Goal: Task Accomplishment & Management: Complete application form

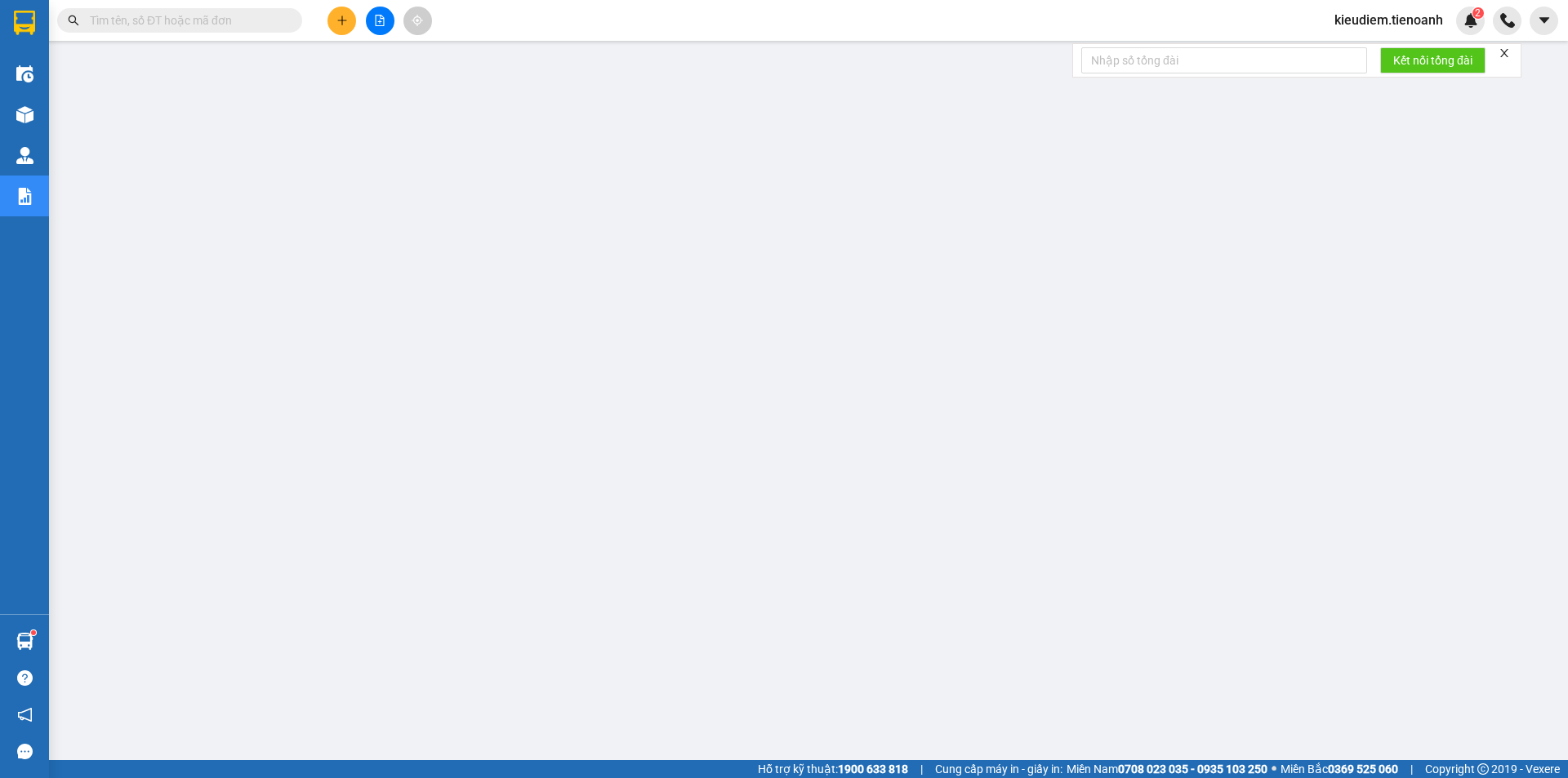
click at [255, 20] on input "text" at bounding box center [186, 20] width 193 height 18
click at [1504, 50] on icon "close" at bounding box center [1505, 53] width 8 height 8
click at [1550, 17] on icon "caret-down" at bounding box center [1544, 20] width 14 height 14
click at [1437, 22] on span "kieudiem.tienoanh" at bounding box center [1389, 20] width 135 height 20
click at [1372, 49] on span "Đăng xuất" at bounding box center [1395, 50] width 100 height 18
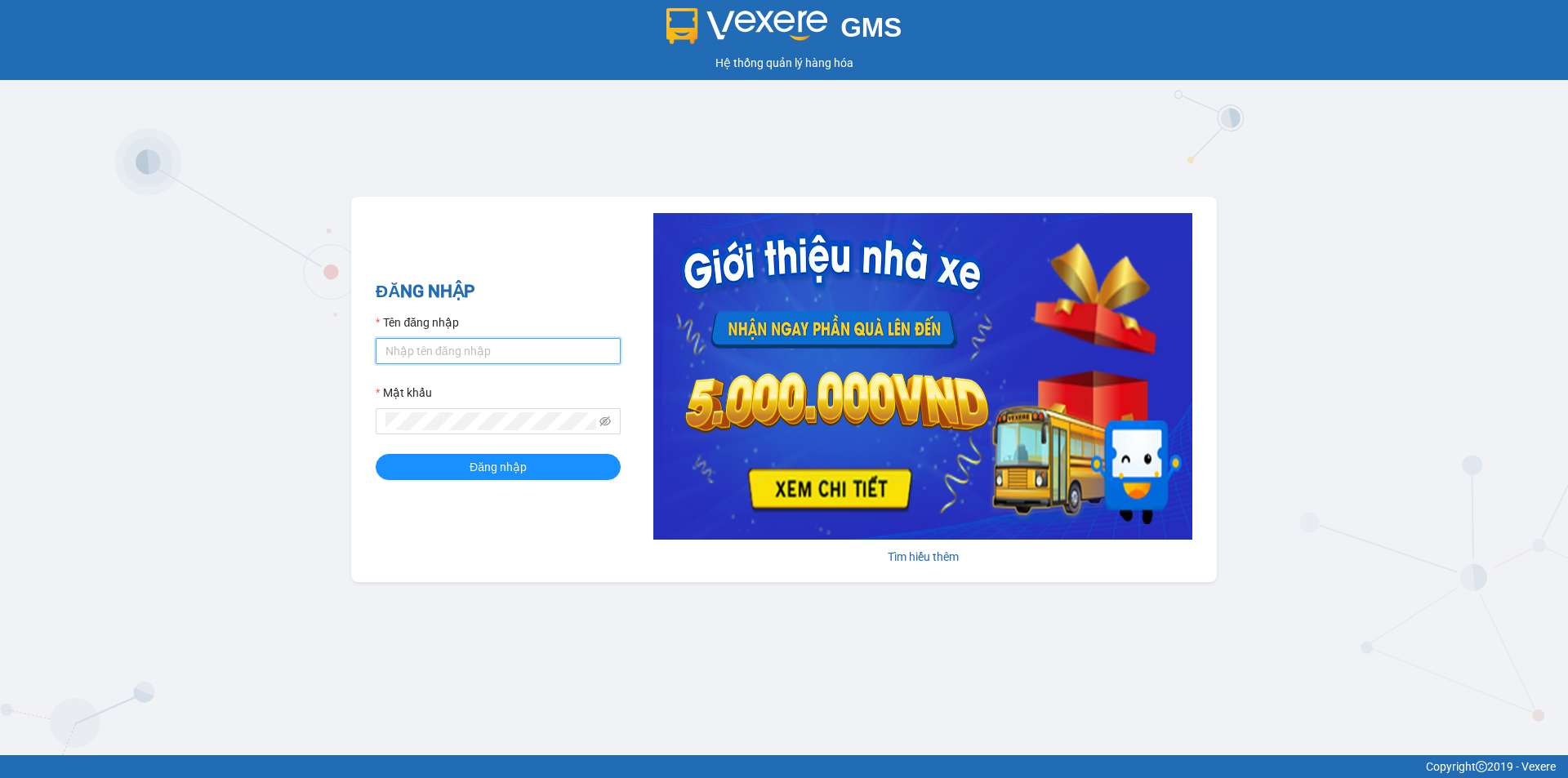
click at [478, 357] on input "Tên đăng nhập" at bounding box center [498, 351] width 245 height 26
type input "thusuong.tienoanh"
click at [376, 454] on button "Đăng nhập" at bounding box center [498, 466] width 245 height 26
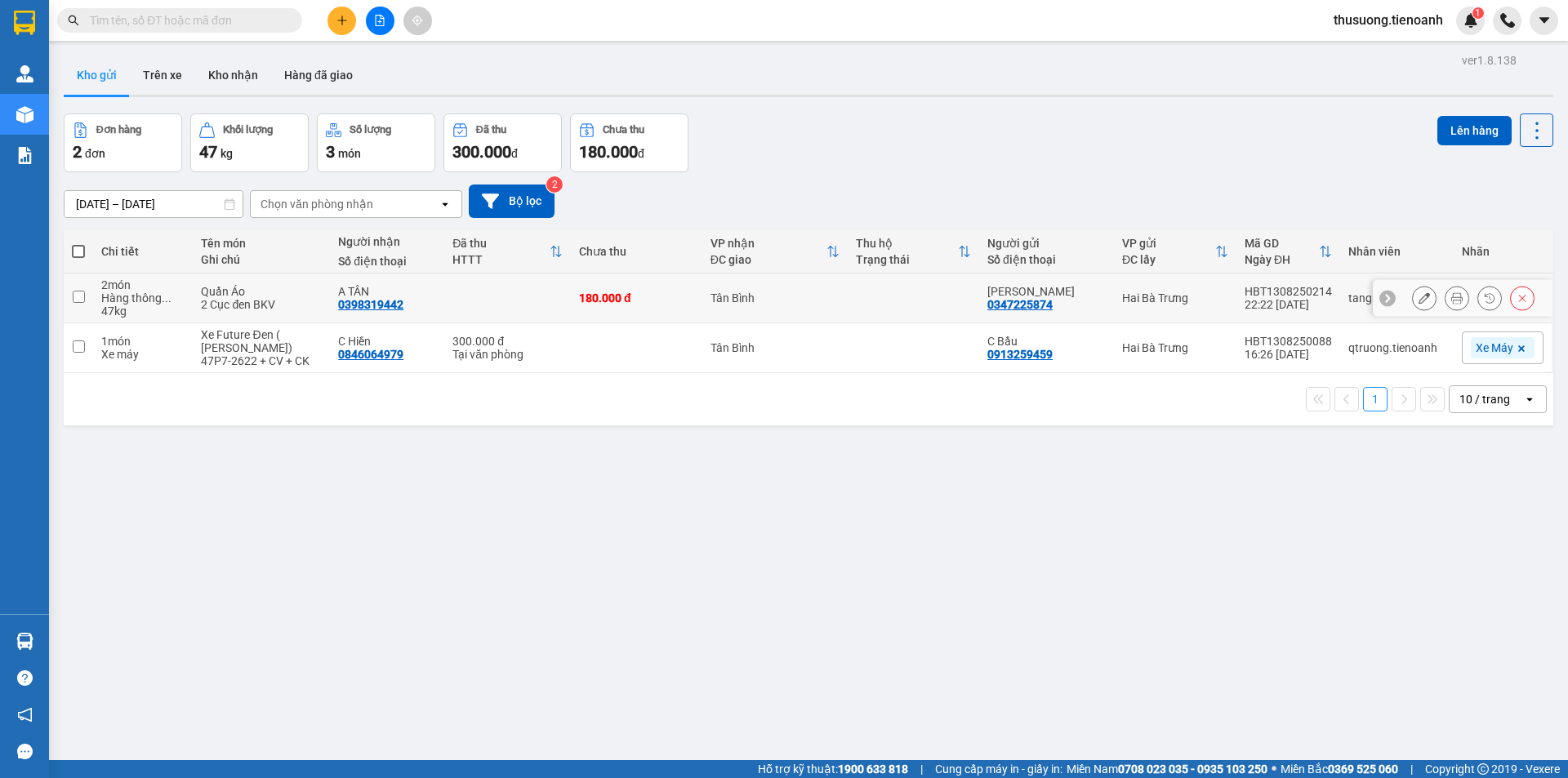
click at [1419, 302] on icon at bounding box center [1425, 298] width 12 height 12
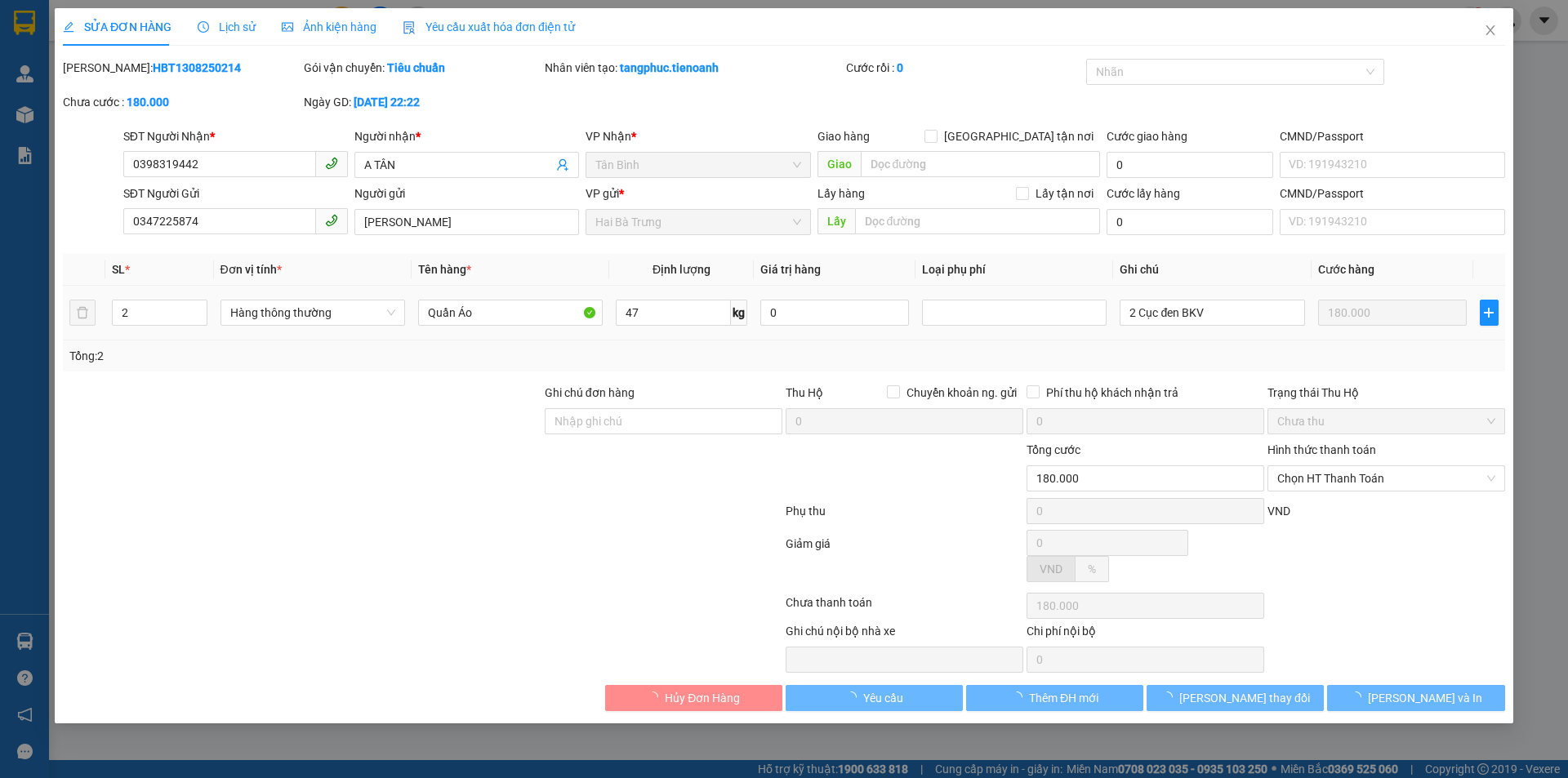
type input "0398319442"
type input "A TÂN"
type input "0347225874"
type input "[PERSON_NAME]"
type input "180.000"
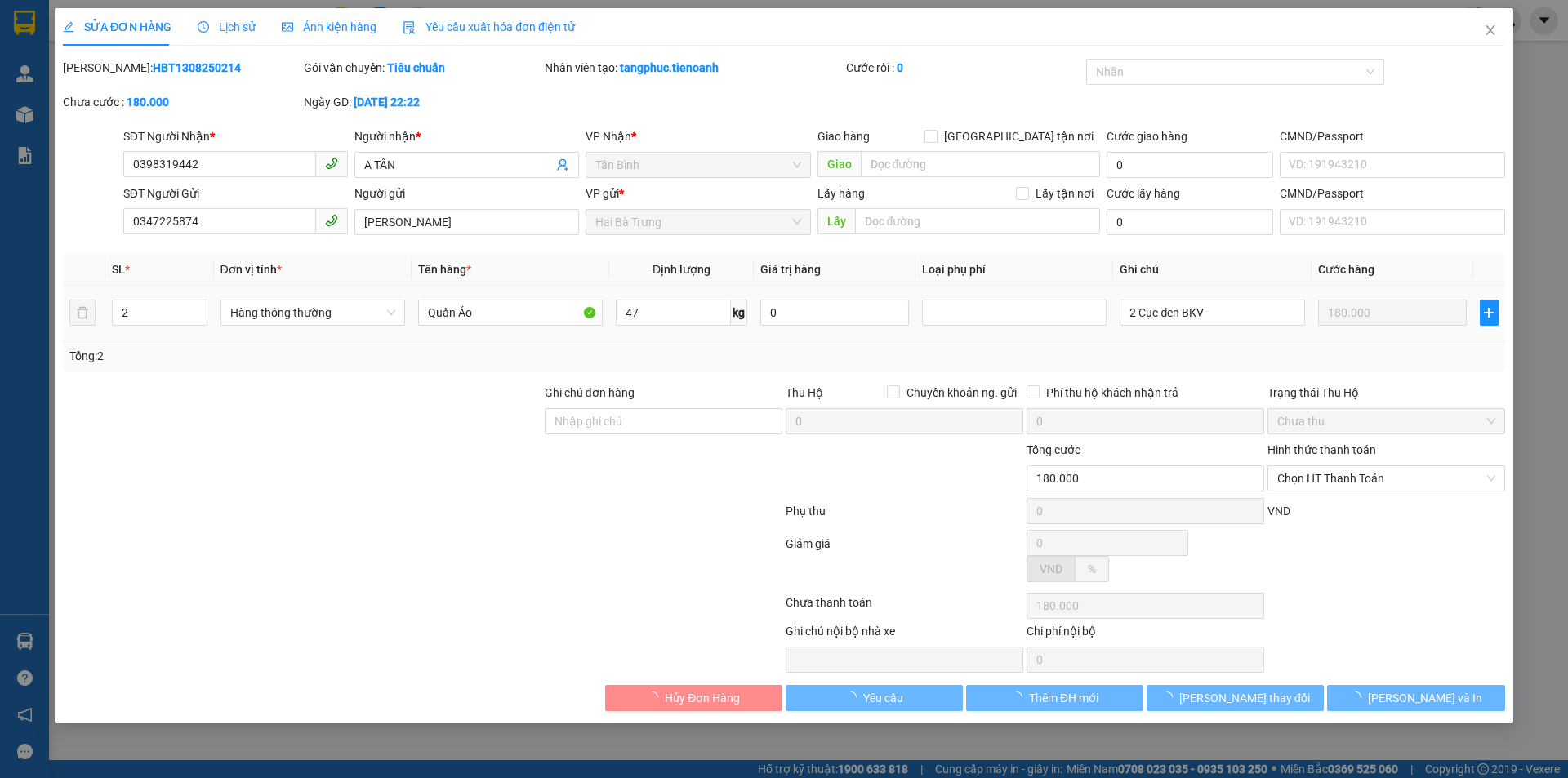
type input "180.000"
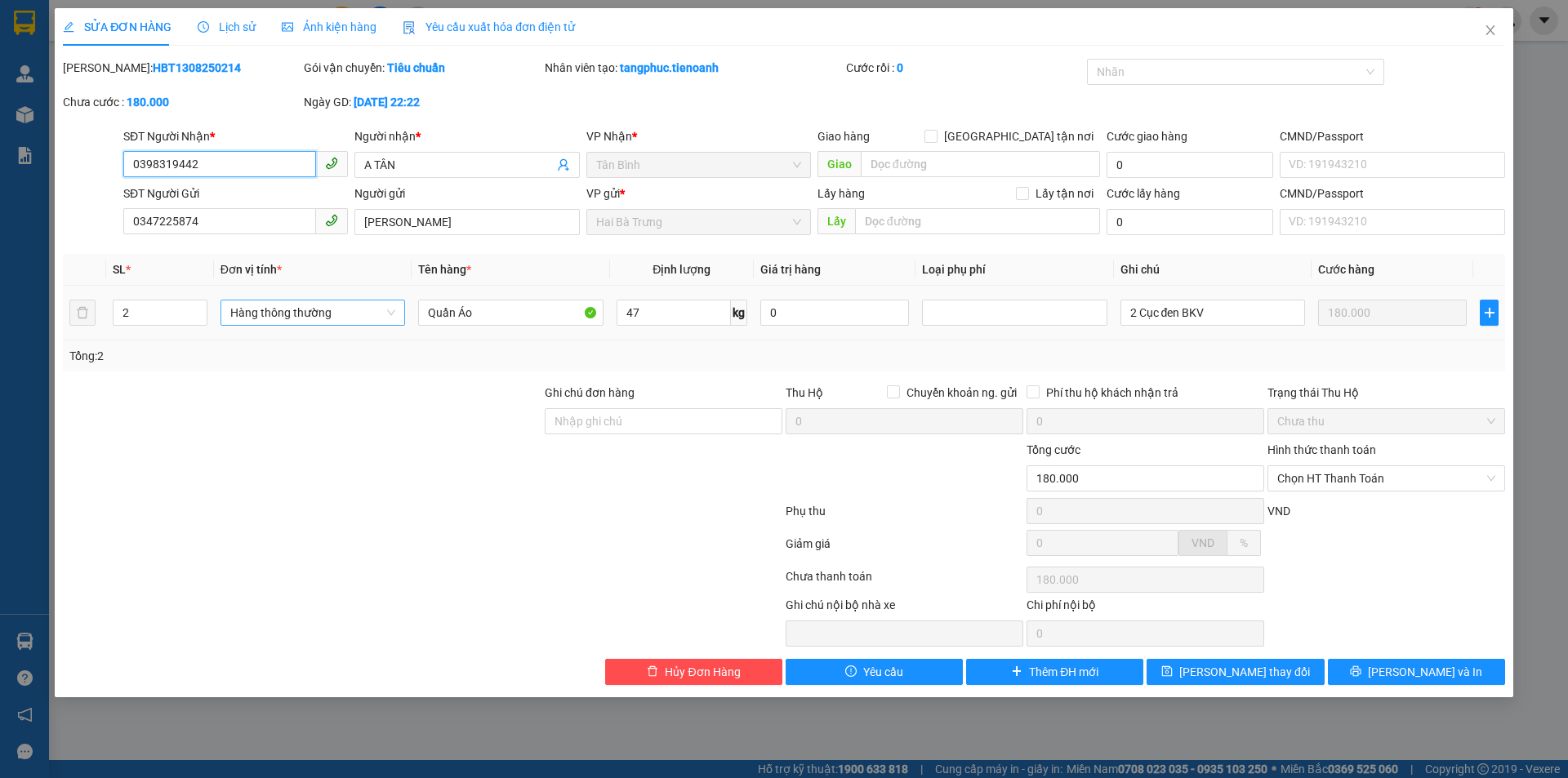
click at [321, 311] on span "Hàng thông thường" at bounding box center [313, 312] width 165 height 24
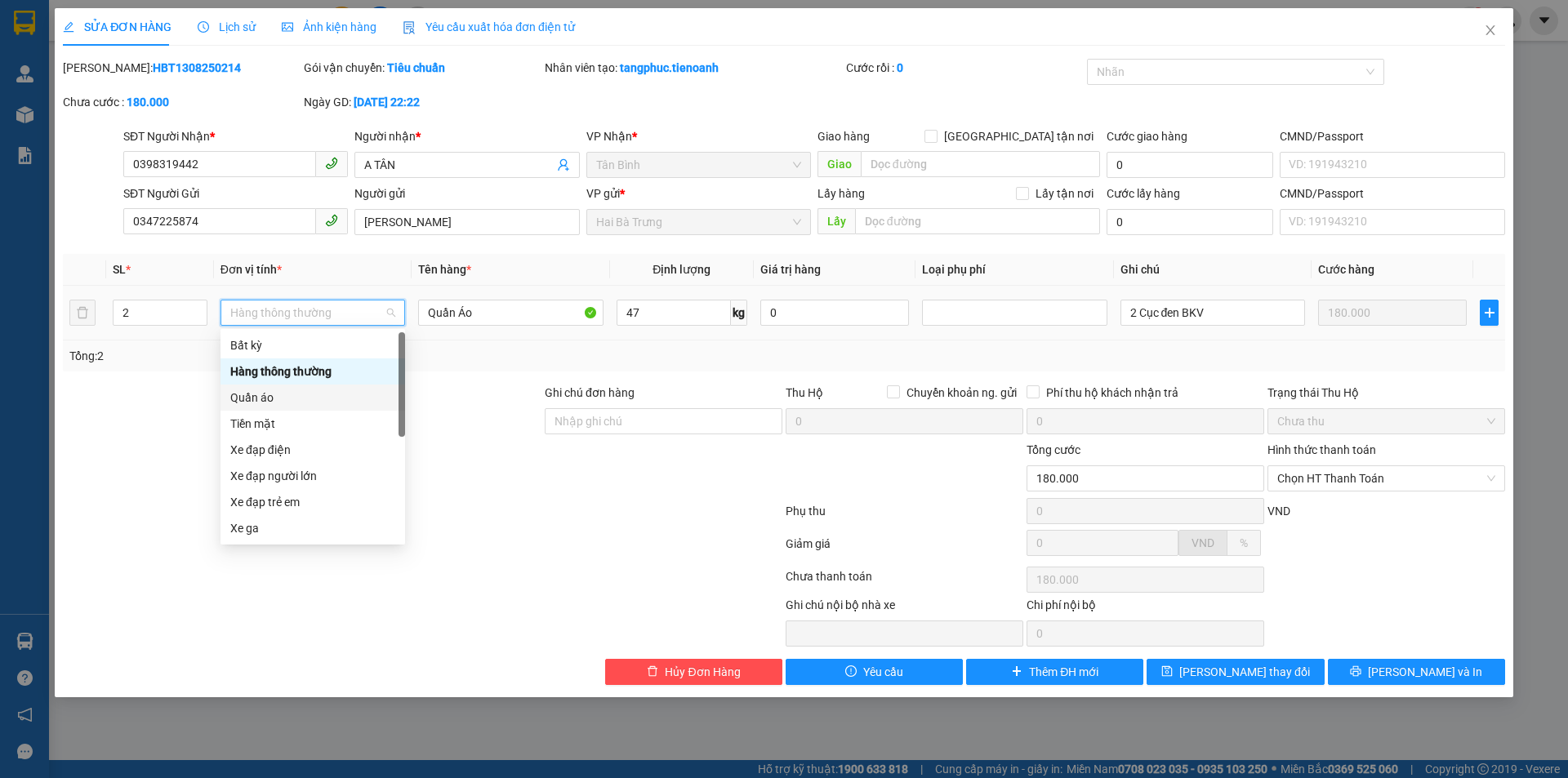
click at [314, 402] on div "Quần áo" at bounding box center [313, 397] width 165 height 18
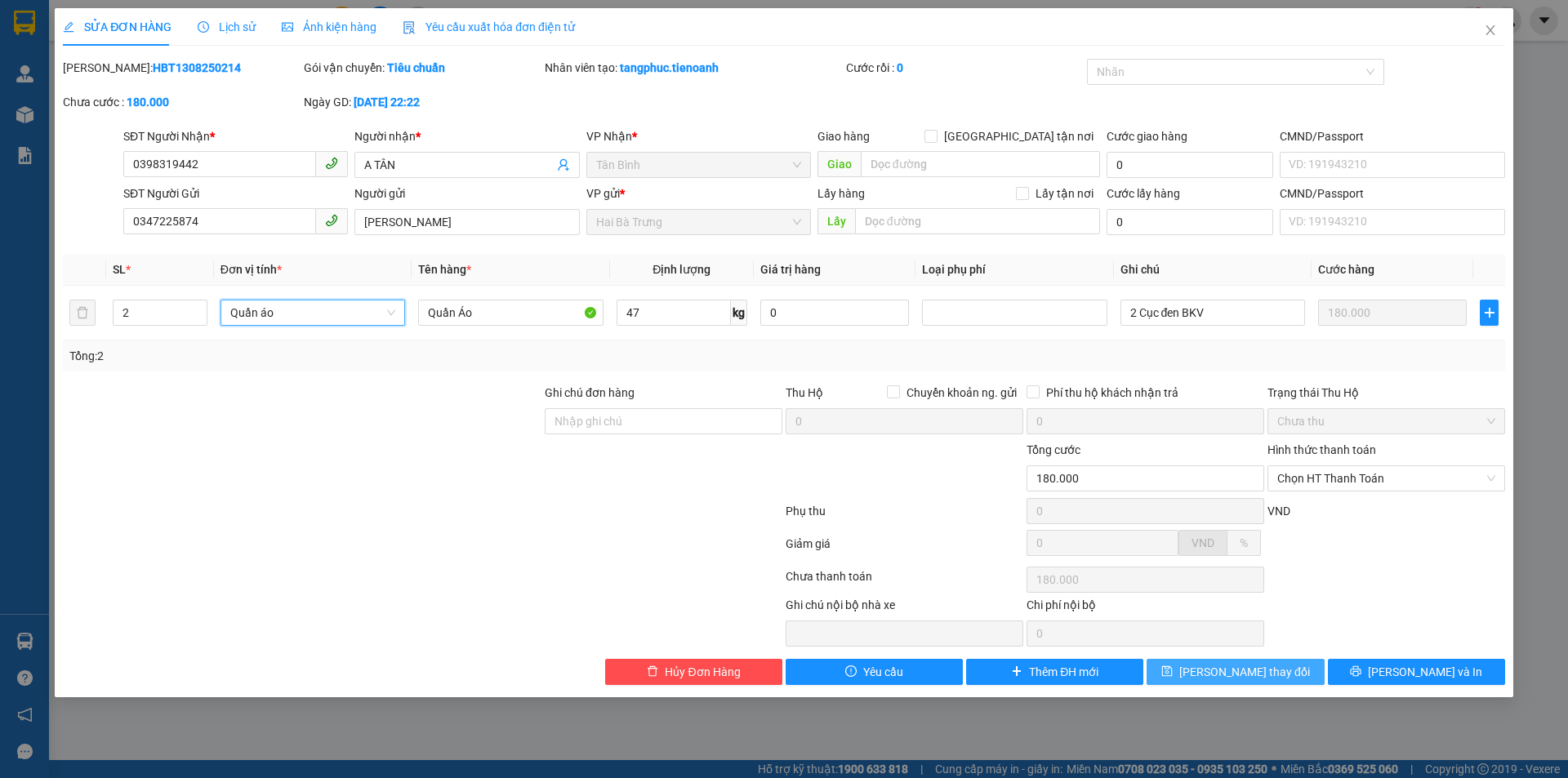
click at [1247, 675] on span "[PERSON_NAME] thay đổi" at bounding box center [1245, 672] width 131 height 18
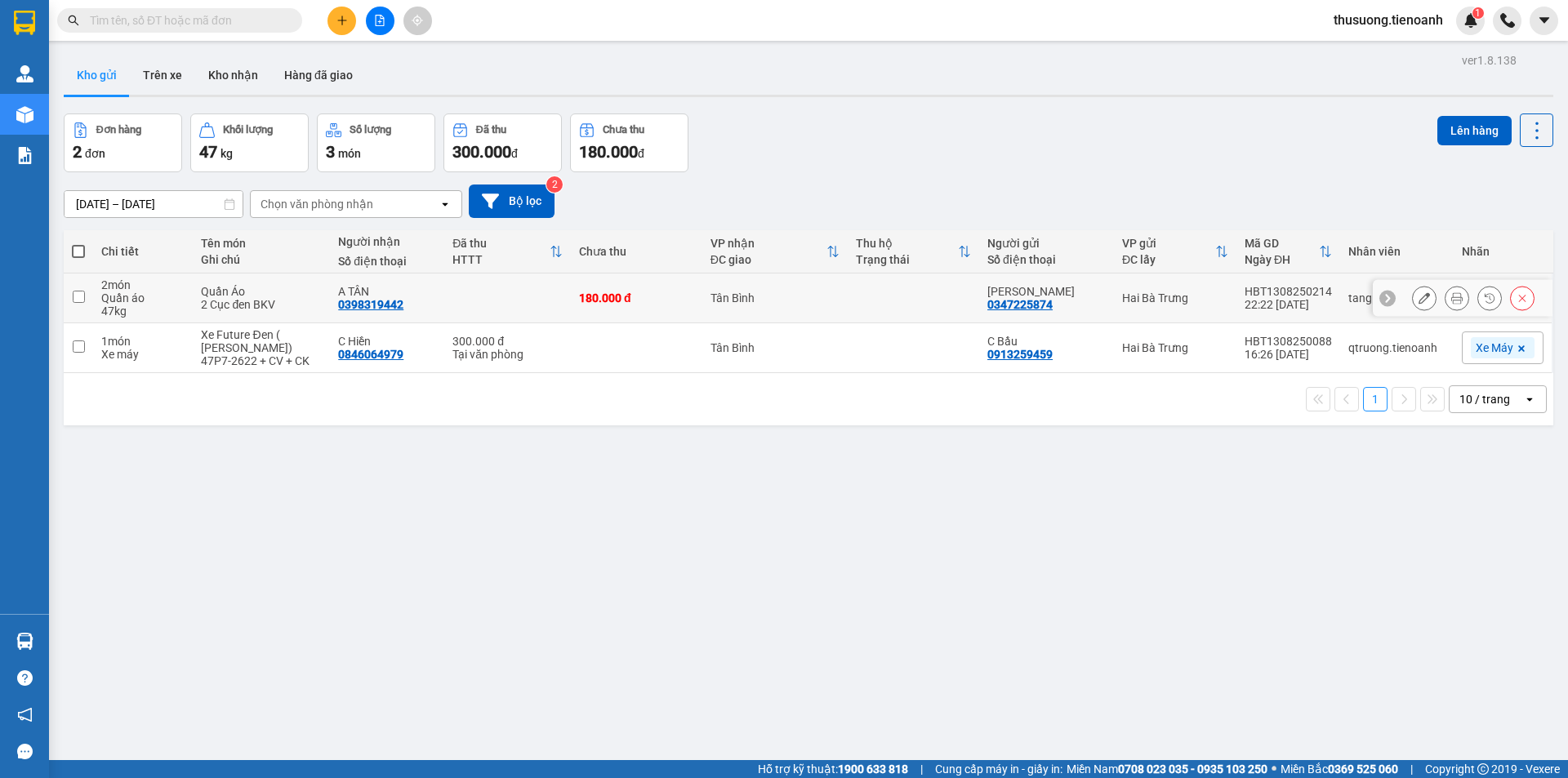
drag, startPoint x: 94, startPoint y: 313, endPoint x: 184, endPoint y: 307, distance: 90.2
click at [112, 312] on td "2 món Quần áo 47 kg" at bounding box center [143, 298] width 99 height 50
checkbox input "true"
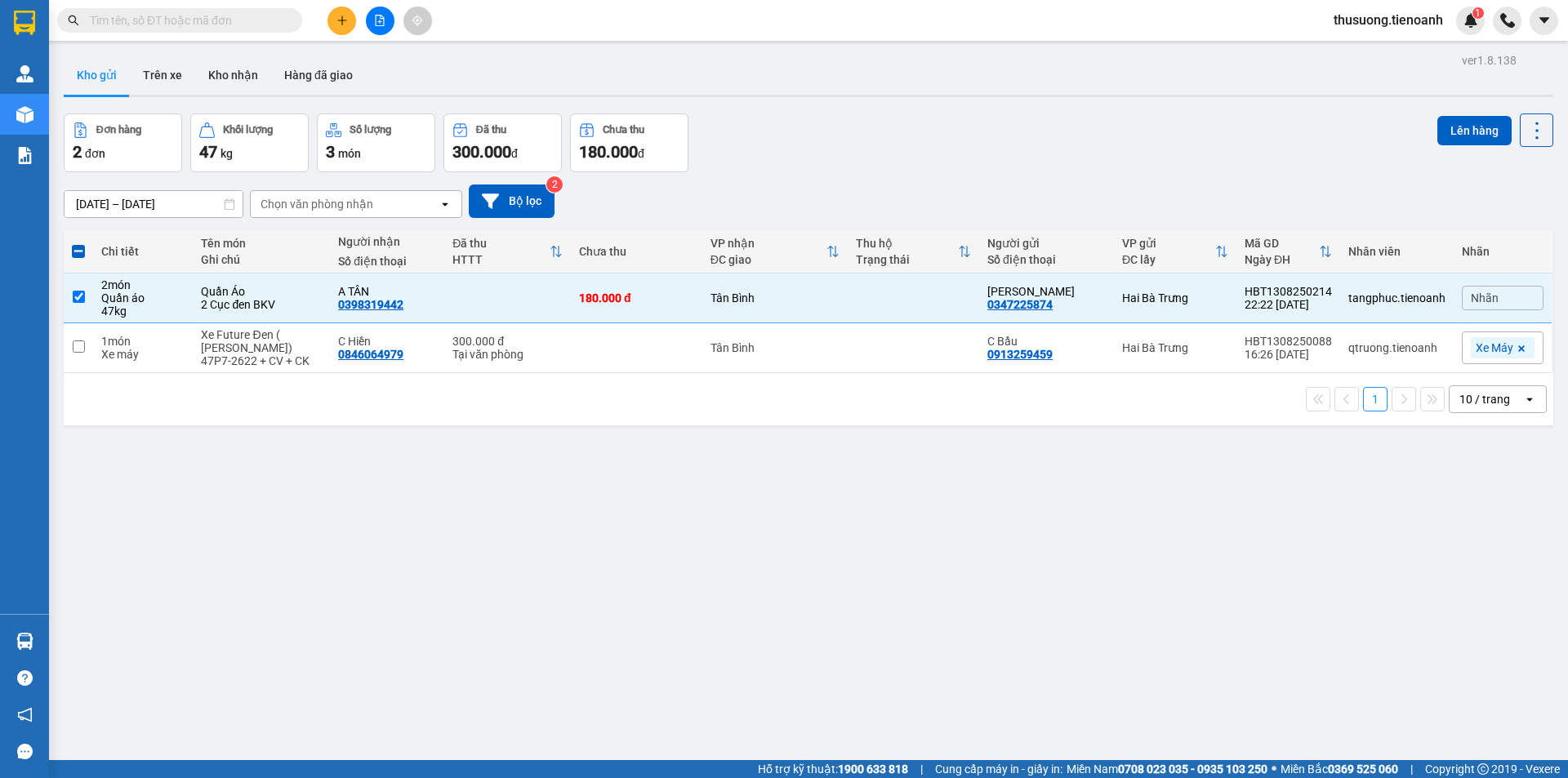
click at [1460, 111] on div "ver 1.8.138 Kho gửi Trên xe Kho nhận Hàng đã giao Đơn hàng 2 đơn Khối lượng 47 …" at bounding box center [808, 438] width 1503 height 778
click at [1450, 127] on button "Lên hàng" at bounding box center [1475, 131] width 74 height 29
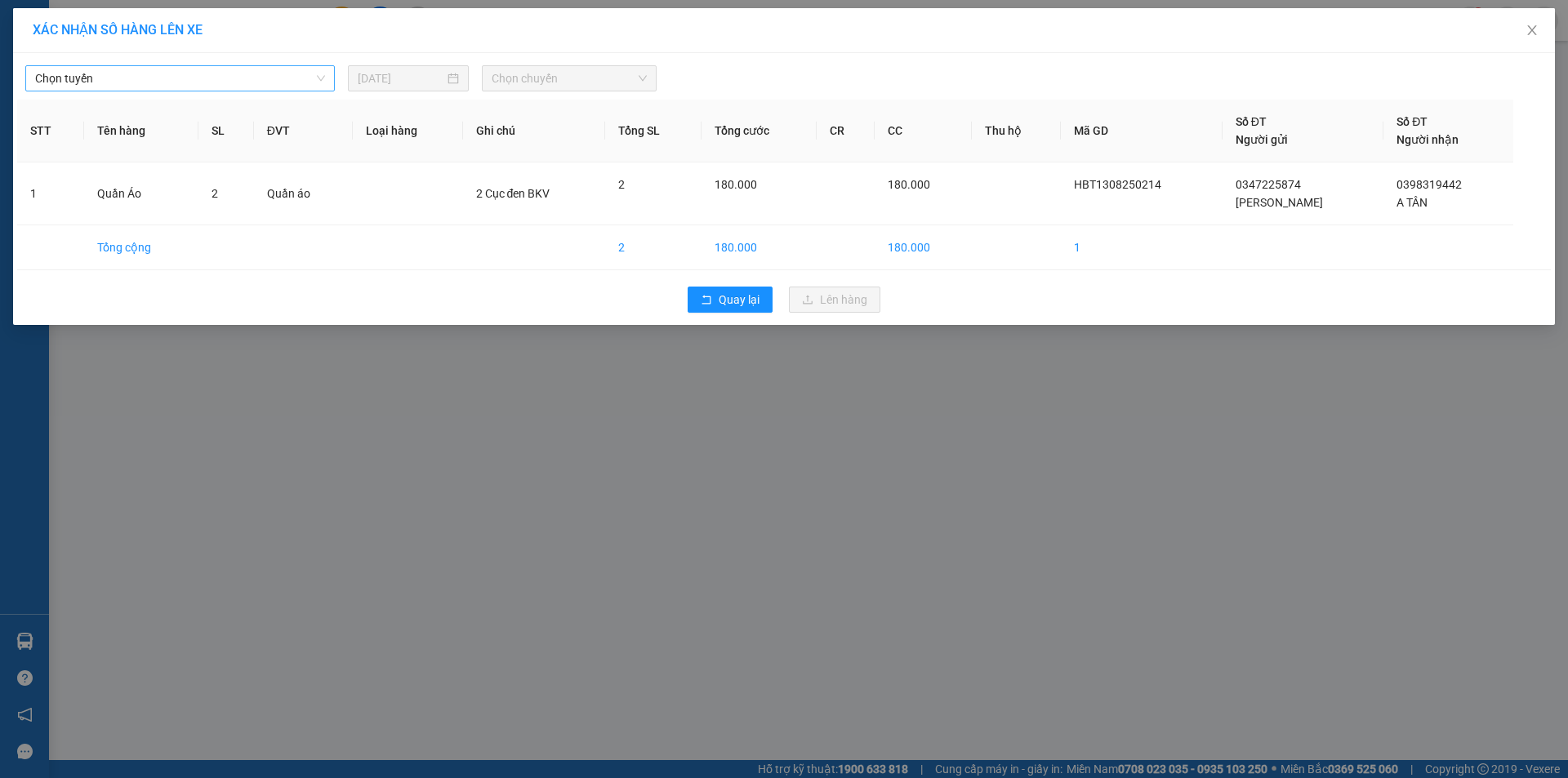
click at [260, 74] on span "Chọn tuyến" at bounding box center [180, 78] width 290 height 24
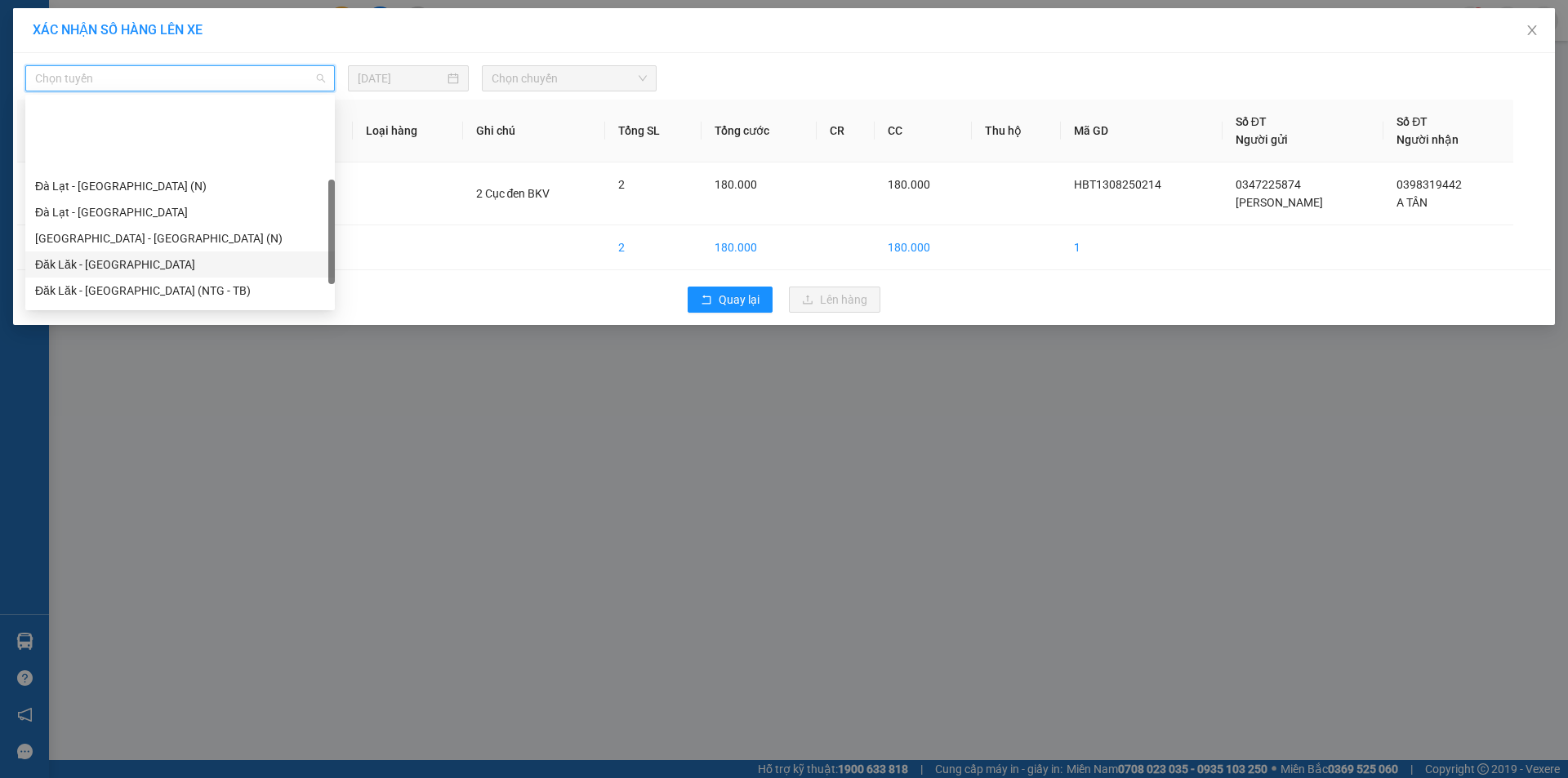
scroll to position [163, 0]
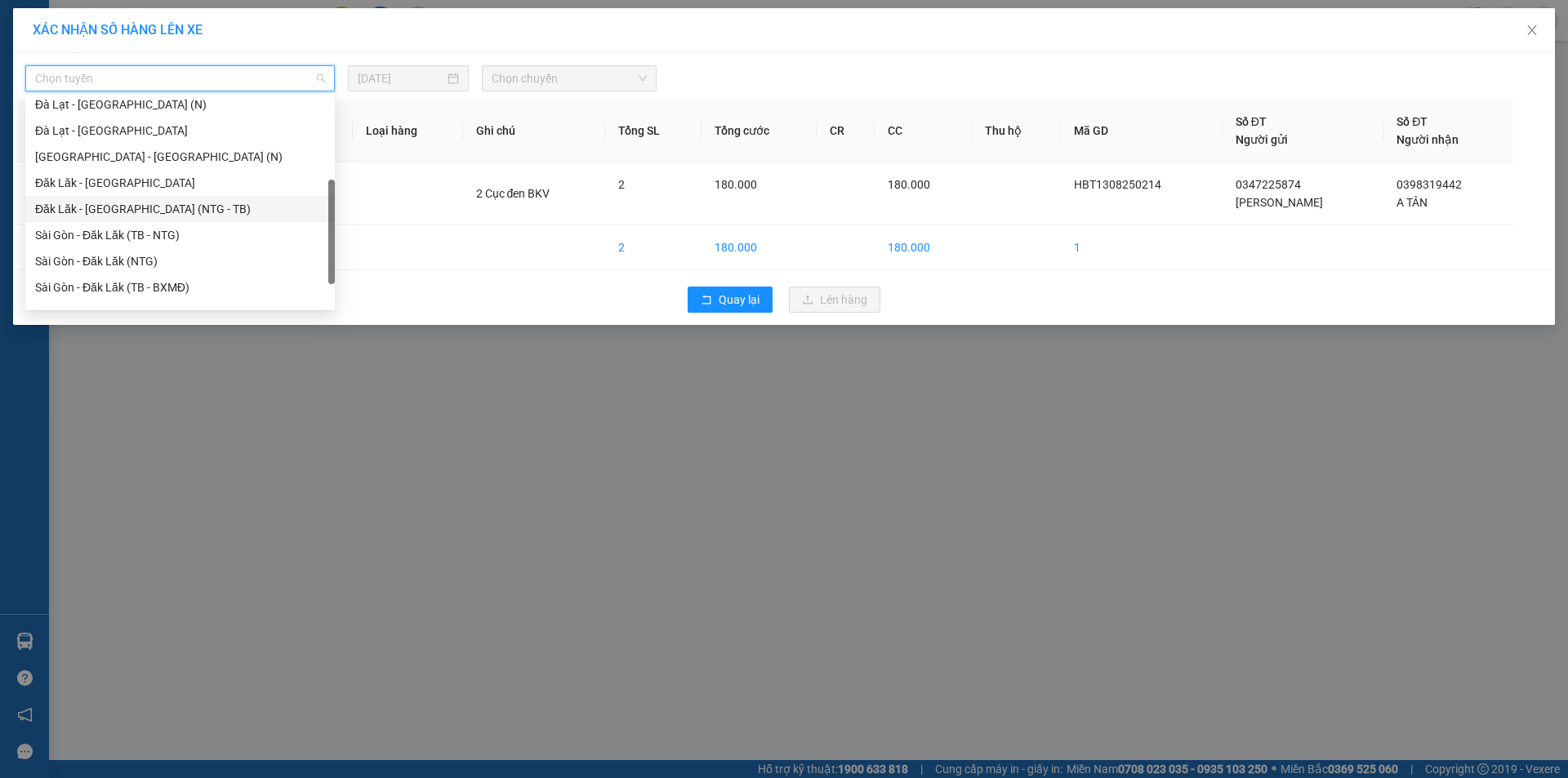
click at [176, 216] on div "Đăk Lăk - [GEOGRAPHIC_DATA] (NTG - TB)" at bounding box center [180, 209] width 290 height 18
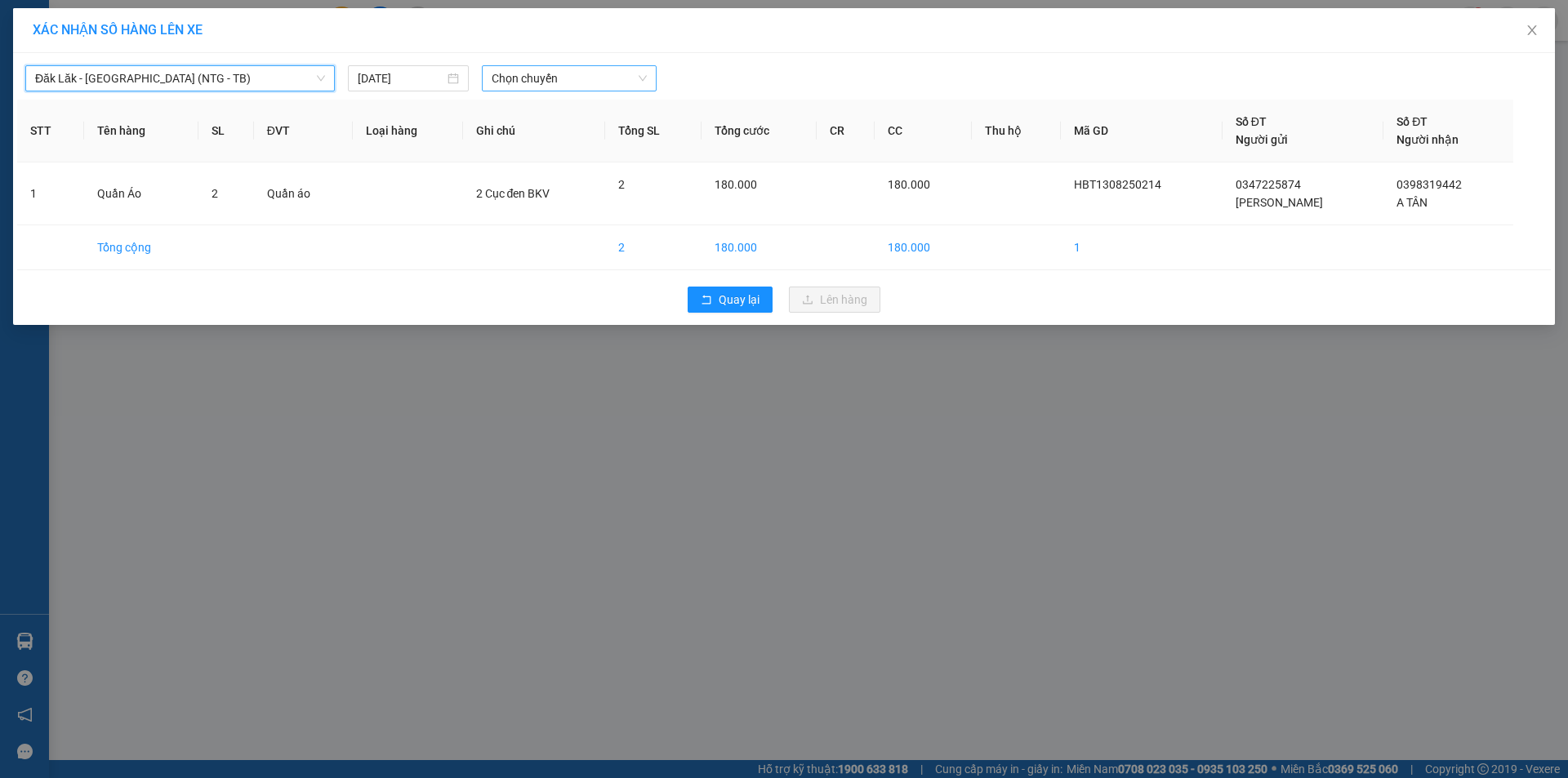
click at [560, 84] on span "Chọn chuyến" at bounding box center [569, 78] width 155 height 24
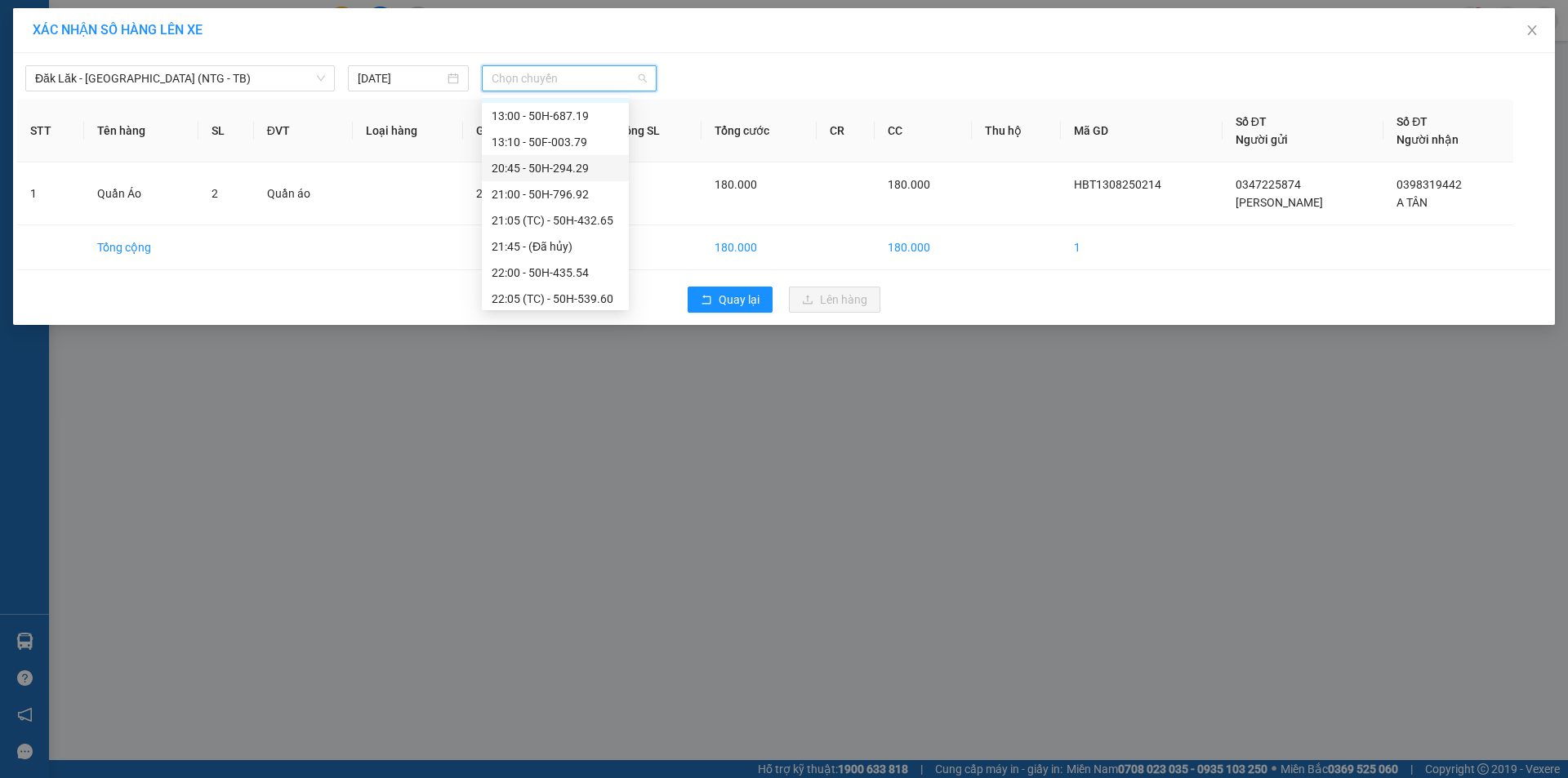
scroll to position [78, 0]
click at [571, 297] on div "23:00 - 50H-539.17" at bounding box center [555, 294] width 127 height 18
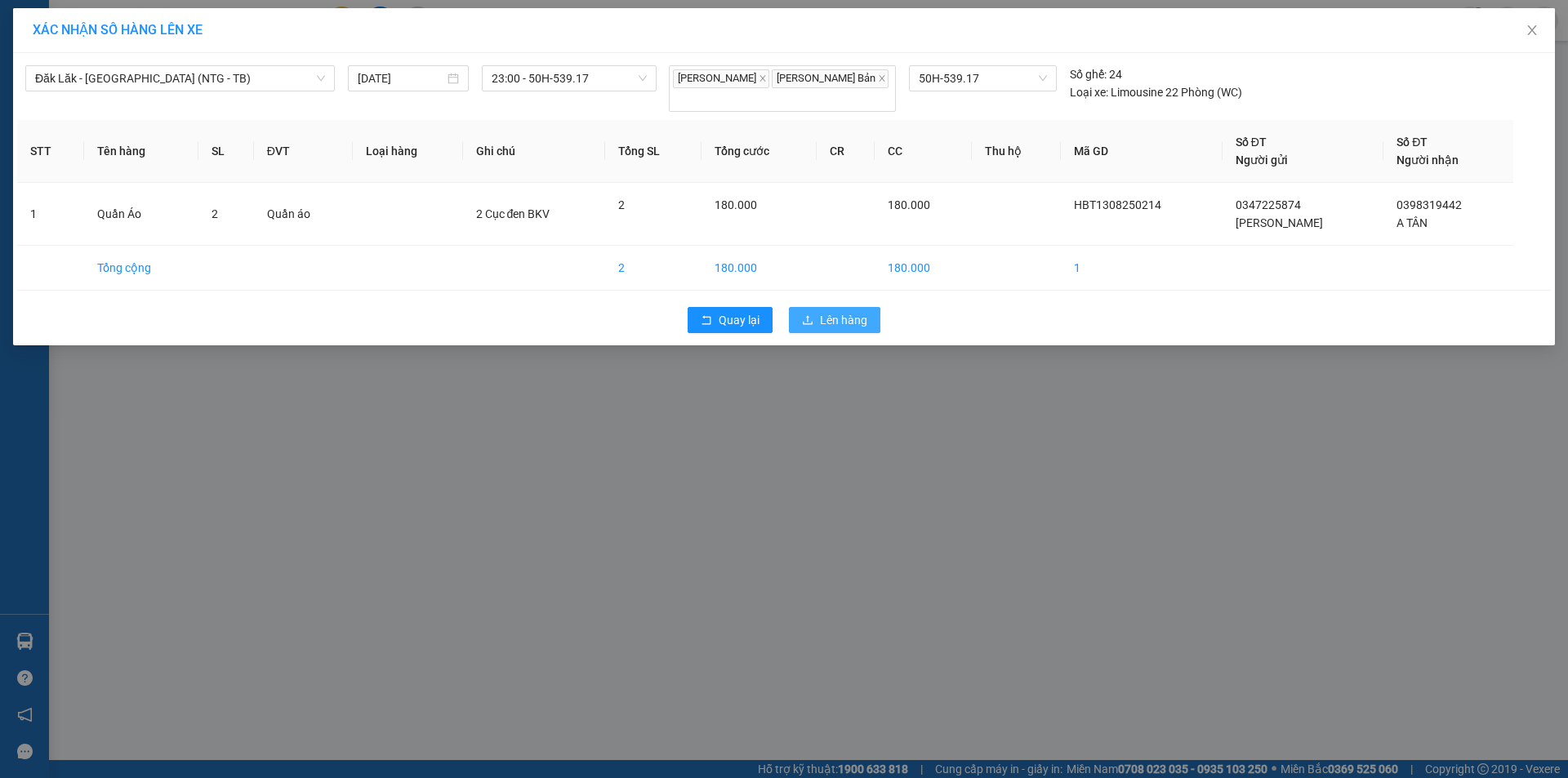
click at [819, 307] on button "Lên hàng" at bounding box center [835, 320] width 92 height 26
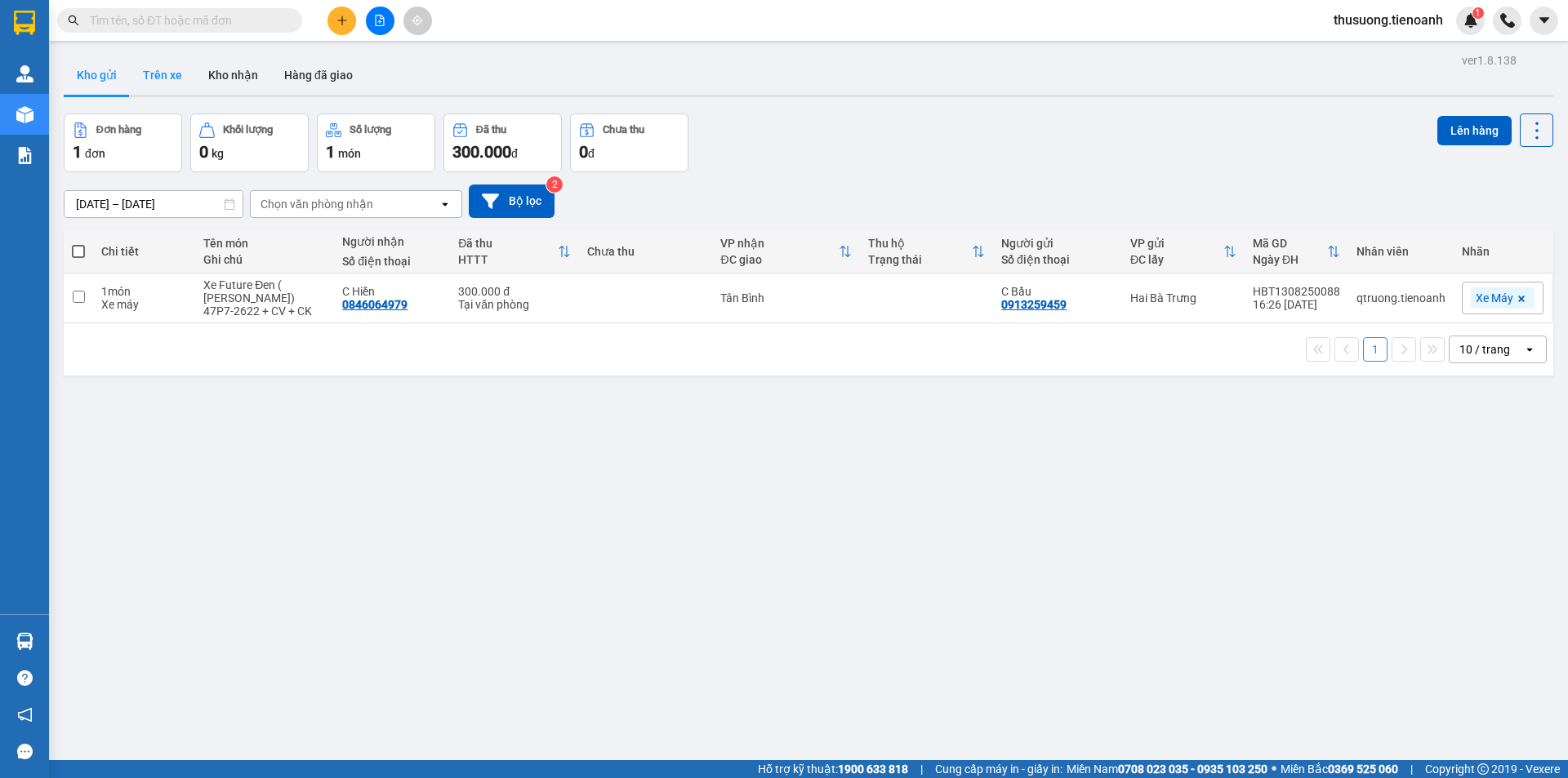
click at [171, 81] on button "Trên xe" at bounding box center [163, 75] width 66 height 40
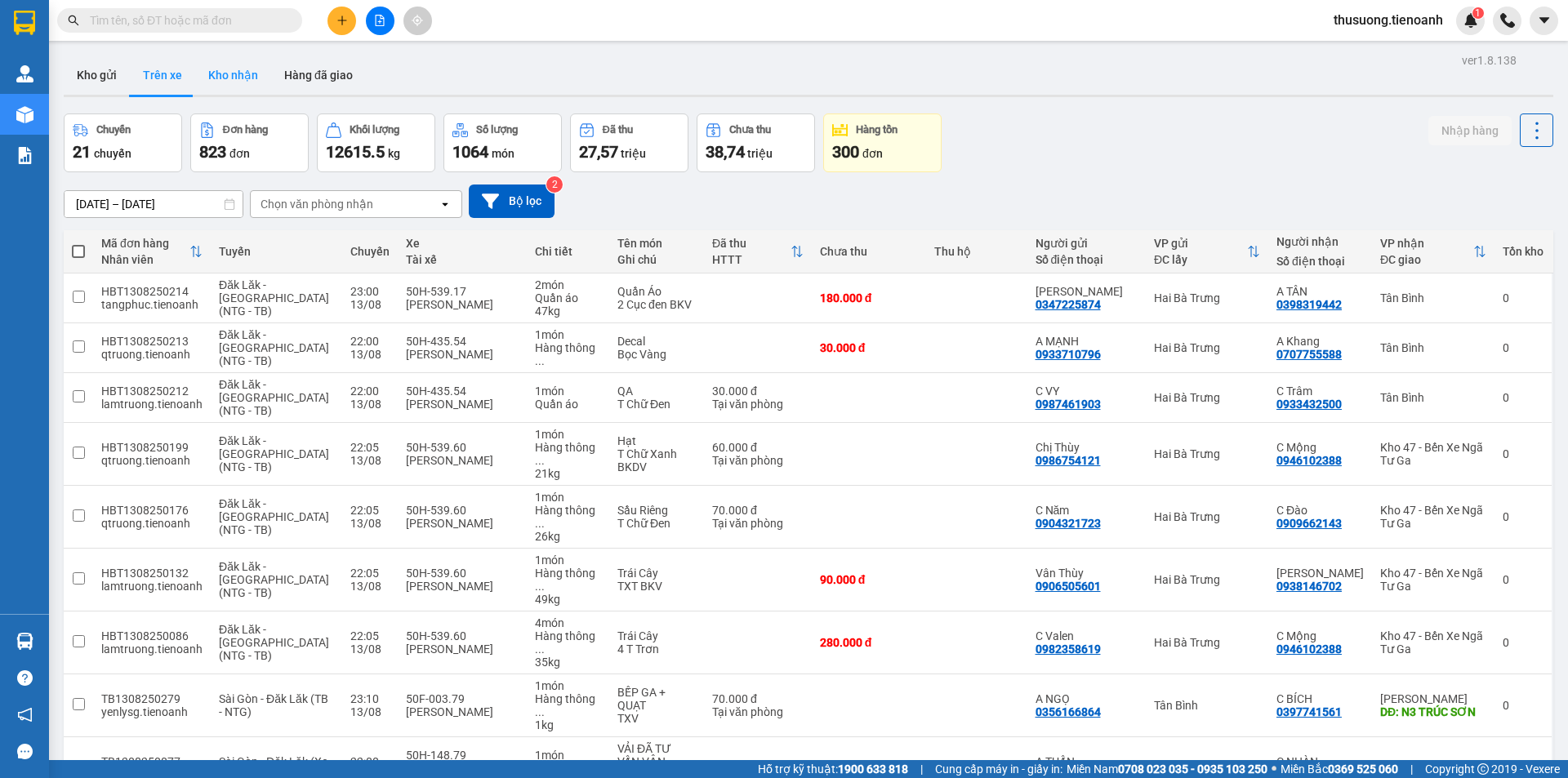
click at [232, 76] on button "Kho nhận" at bounding box center [233, 75] width 76 height 40
type input "[DATE] – [DATE]"
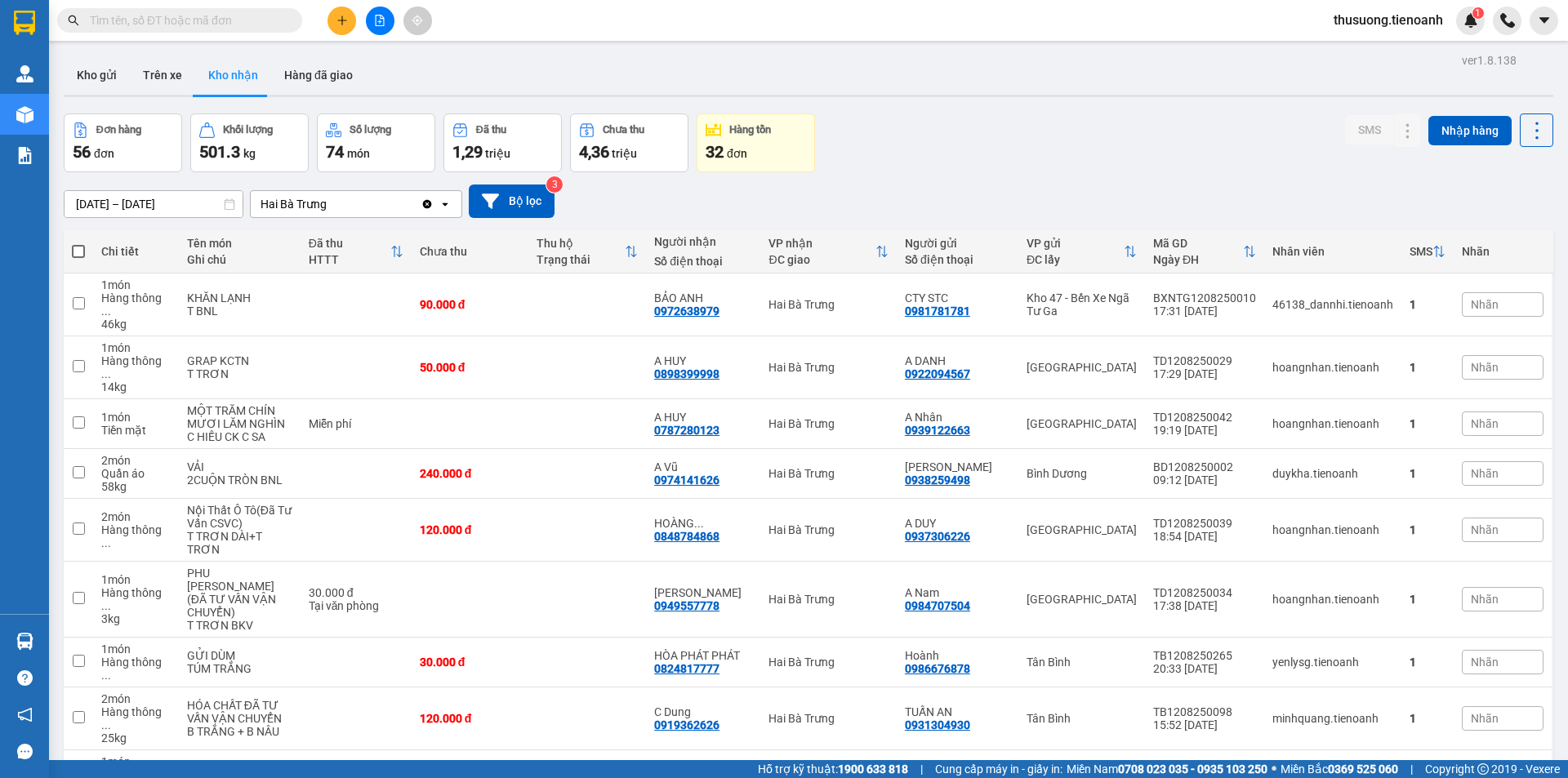
click at [340, 13] on button at bounding box center [342, 21] width 29 height 29
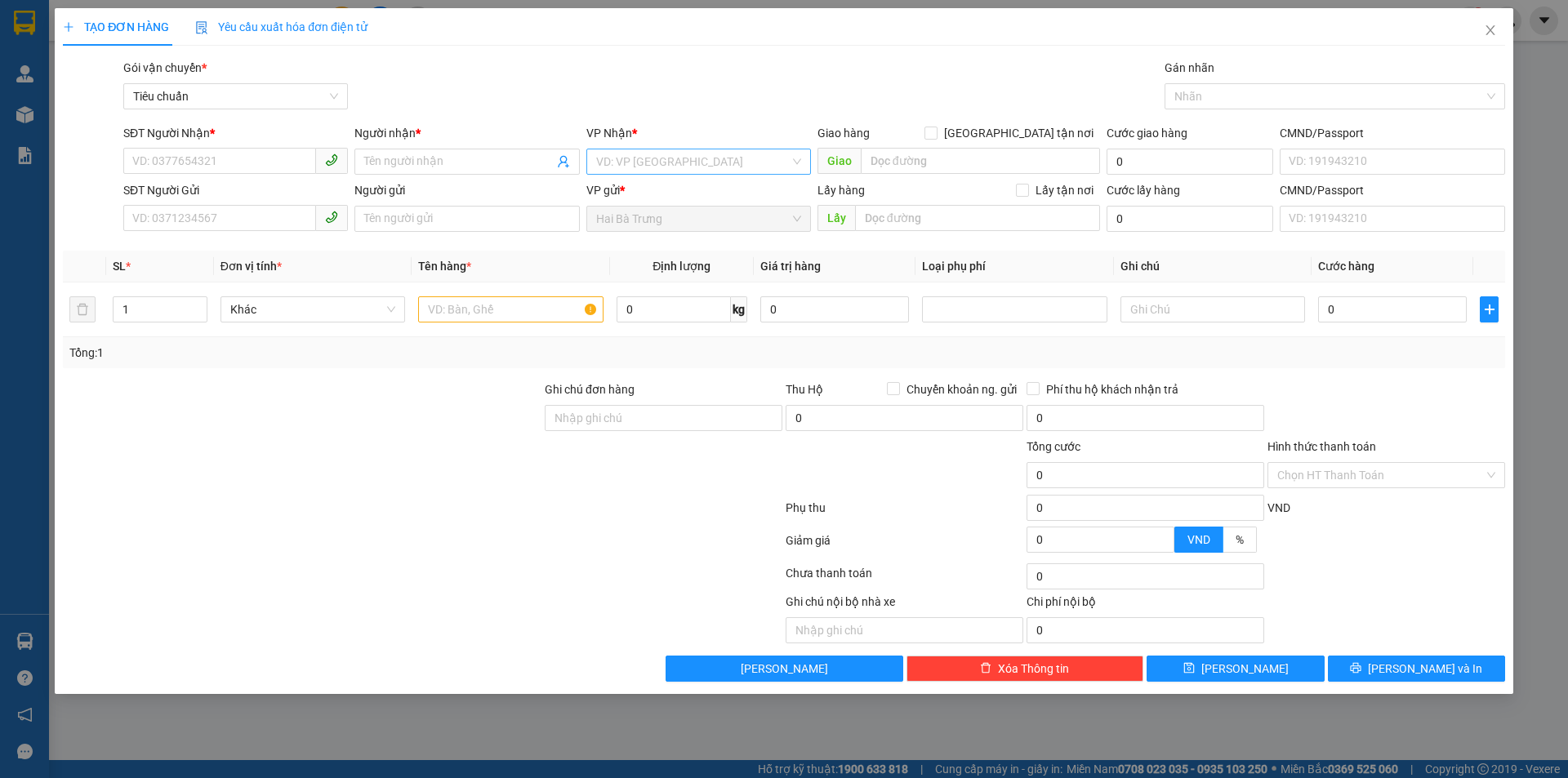
click at [636, 157] on input "search" at bounding box center [693, 161] width 194 height 24
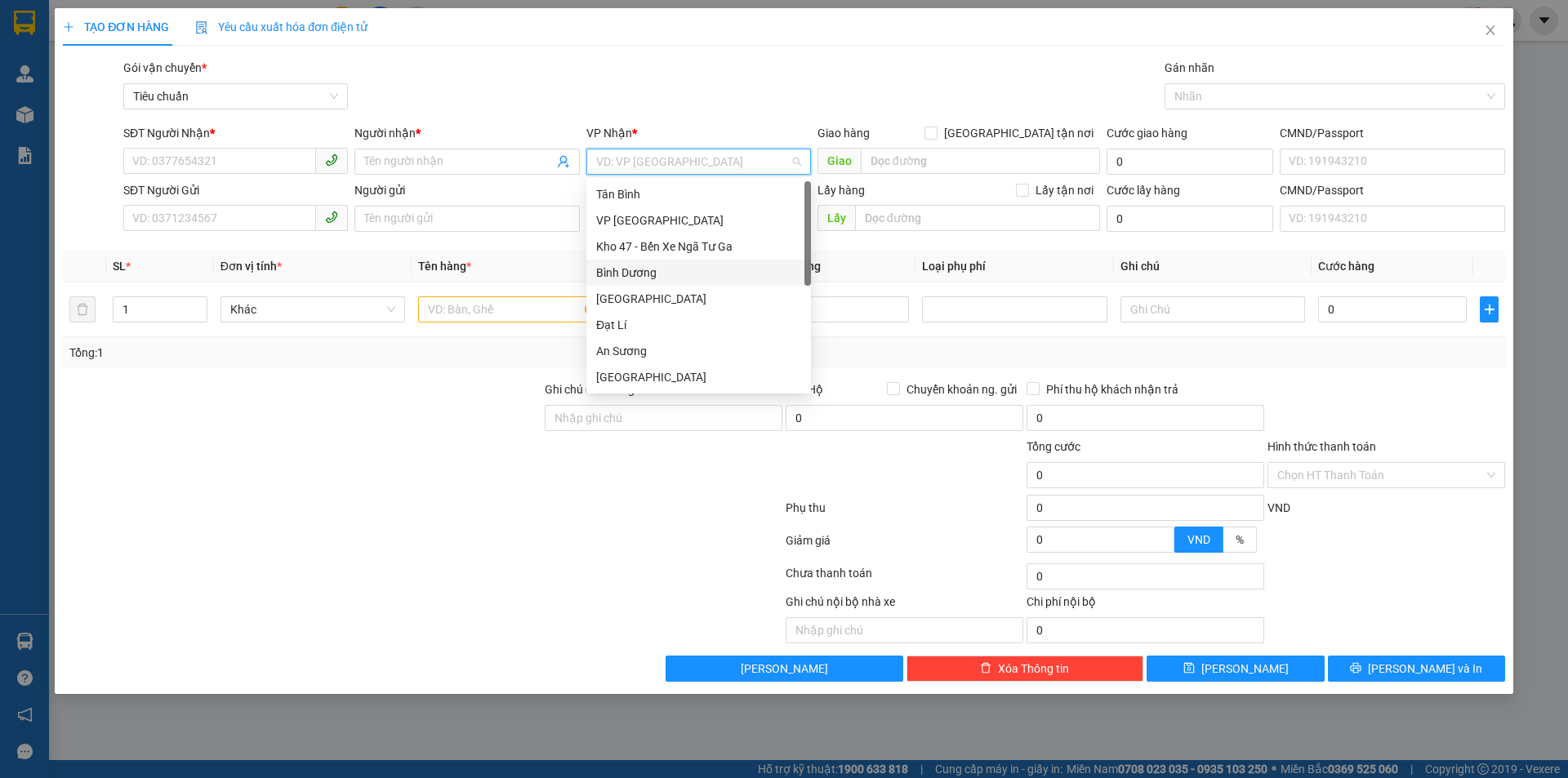
click at [638, 278] on div "Bình Dương" at bounding box center [698, 272] width 205 height 18
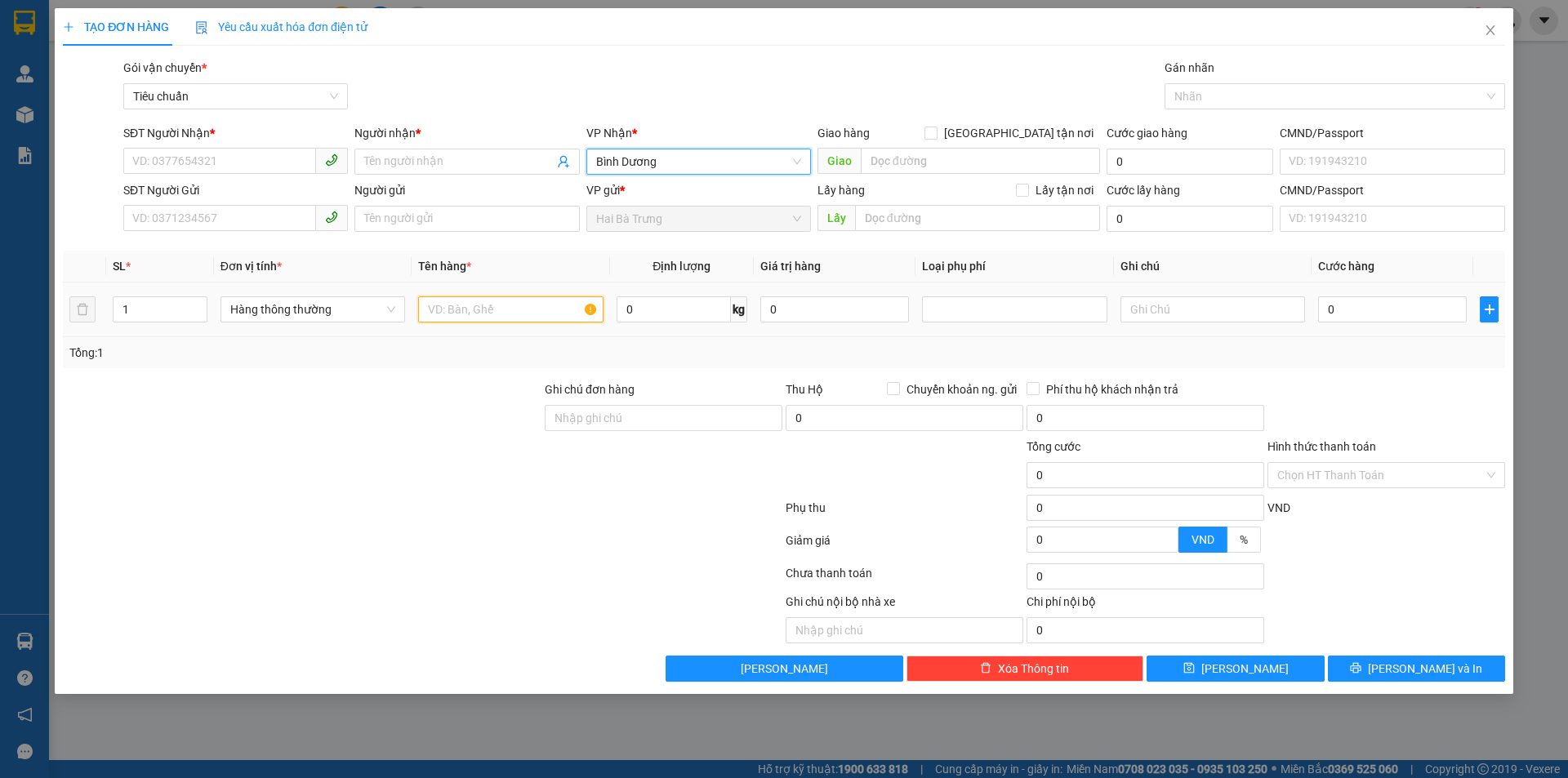
click at [516, 308] on input "text" at bounding box center [510, 309] width 184 height 26
click at [632, 310] on input "0" at bounding box center [674, 309] width 115 height 26
type input "20"
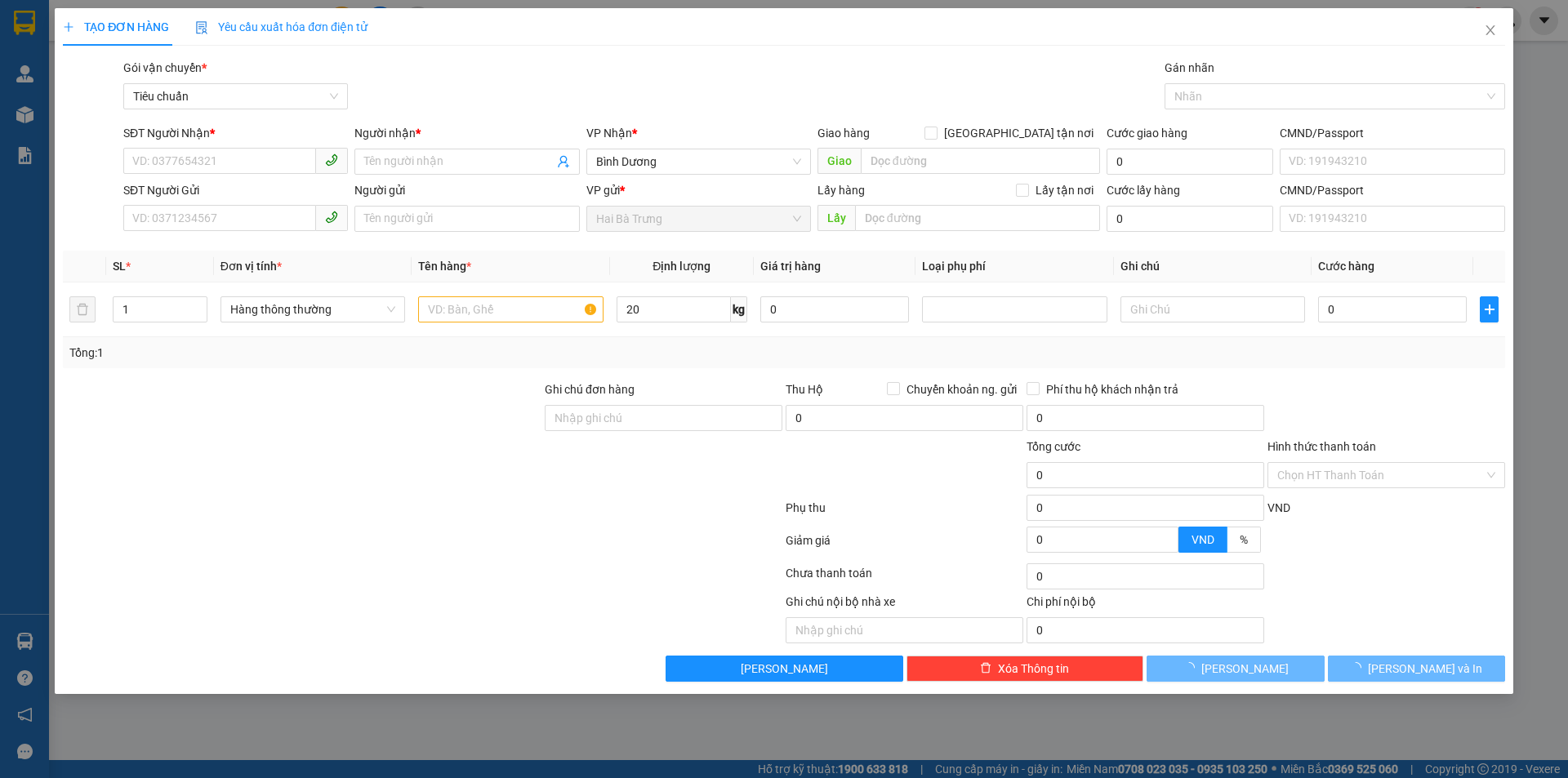
click at [448, 652] on div "Transit Pickup Surcharge Ids Transit Deliver Surcharge Ids Transit Deliver Surc…" at bounding box center [784, 370] width 1443 height 623
type input "55.000"
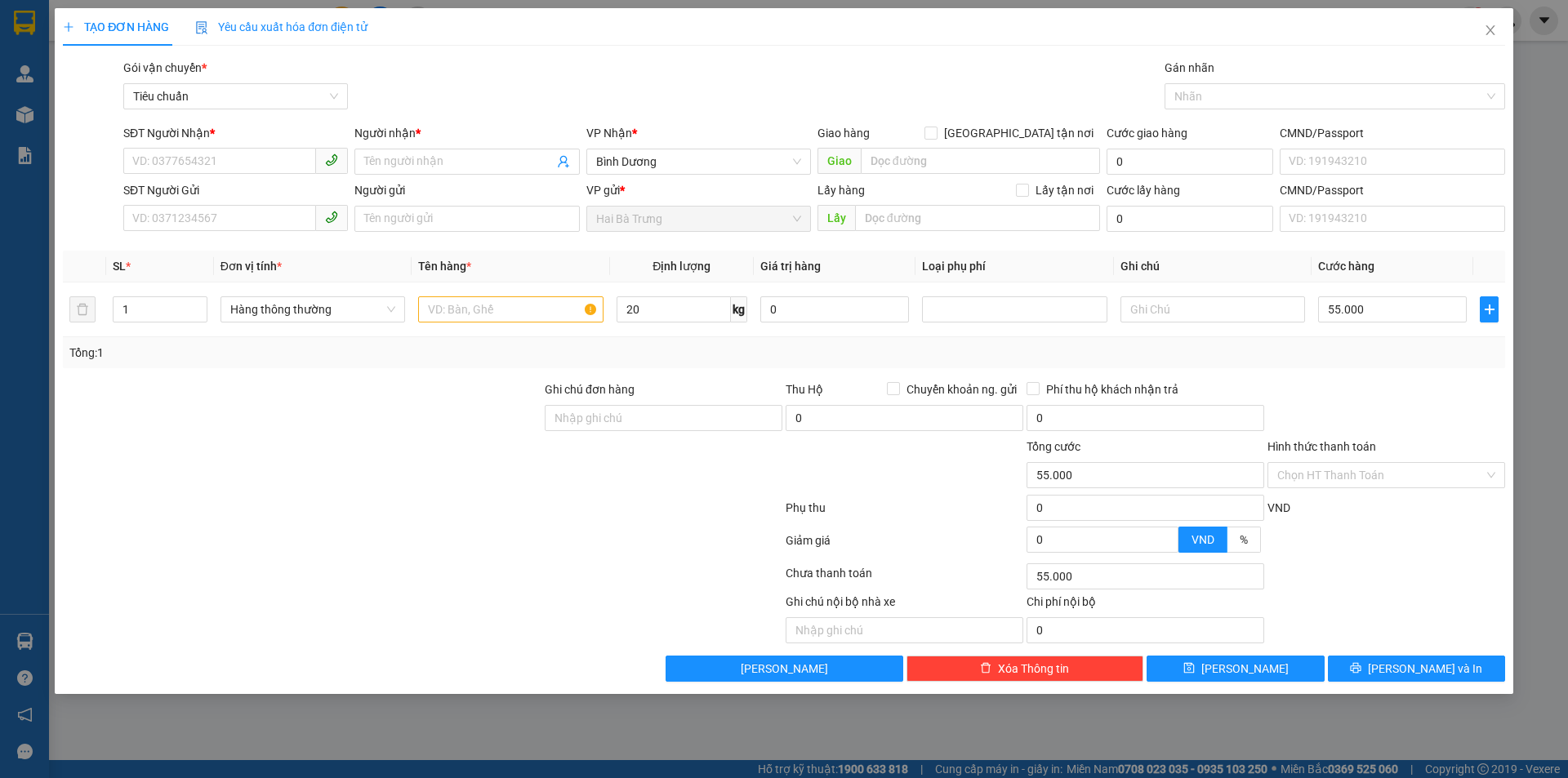
click at [648, 599] on div at bounding box center [633, 618] width 301 height 51
click at [656, 309] on input "20" at bounding box center [674, 309] width 115 height 26
type input "30"
click at [565, 421] on input "Ghi chú đơn hàng" at bounding box center [664, 418] width 237 height 26
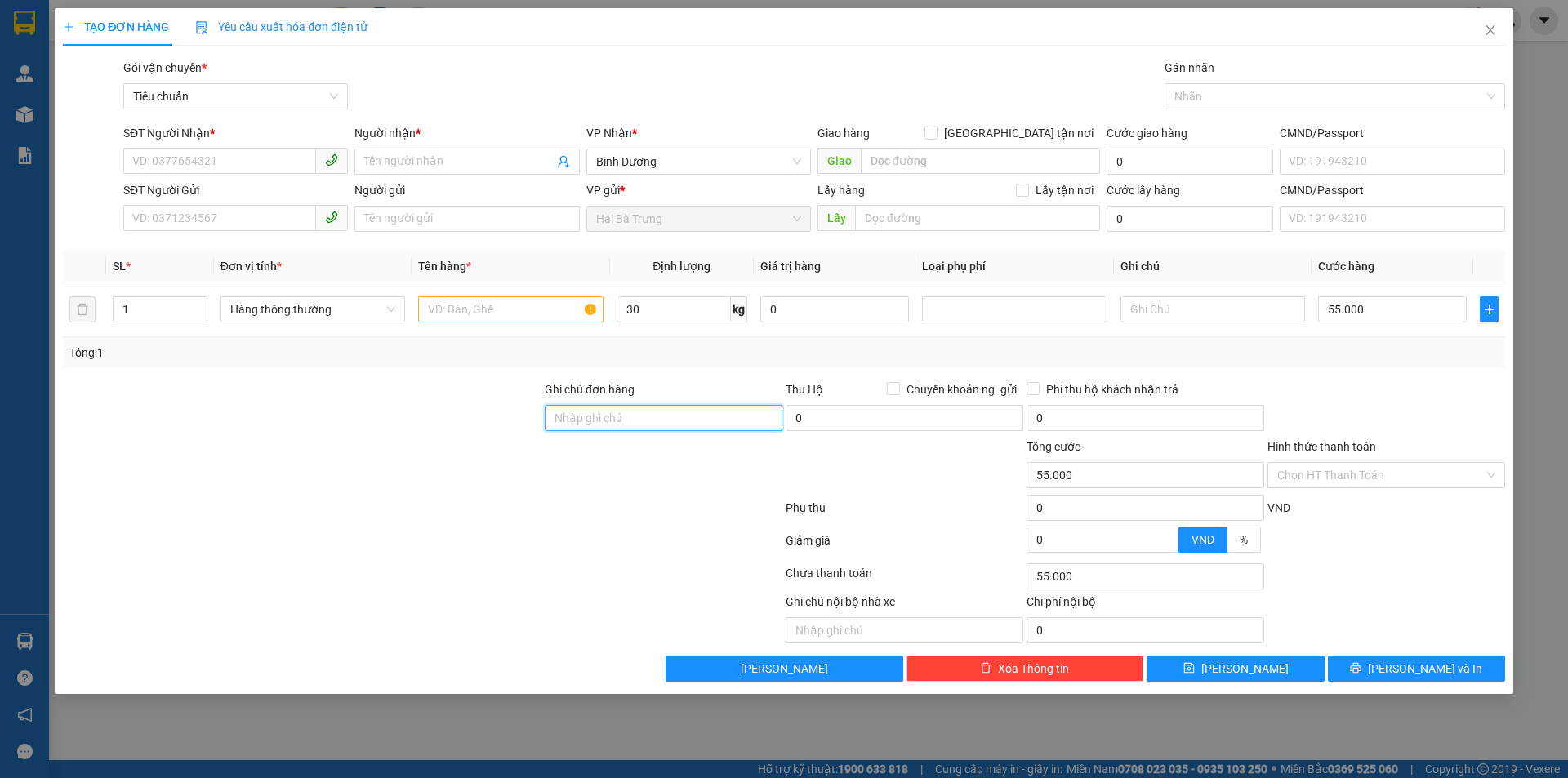
type input "65.000"
click at [269, 427] on div at bounding box center [302, 409] width 482 height 57
click at [664, 306] on input "30" at bounding box center [674, 309] width 115 height 26
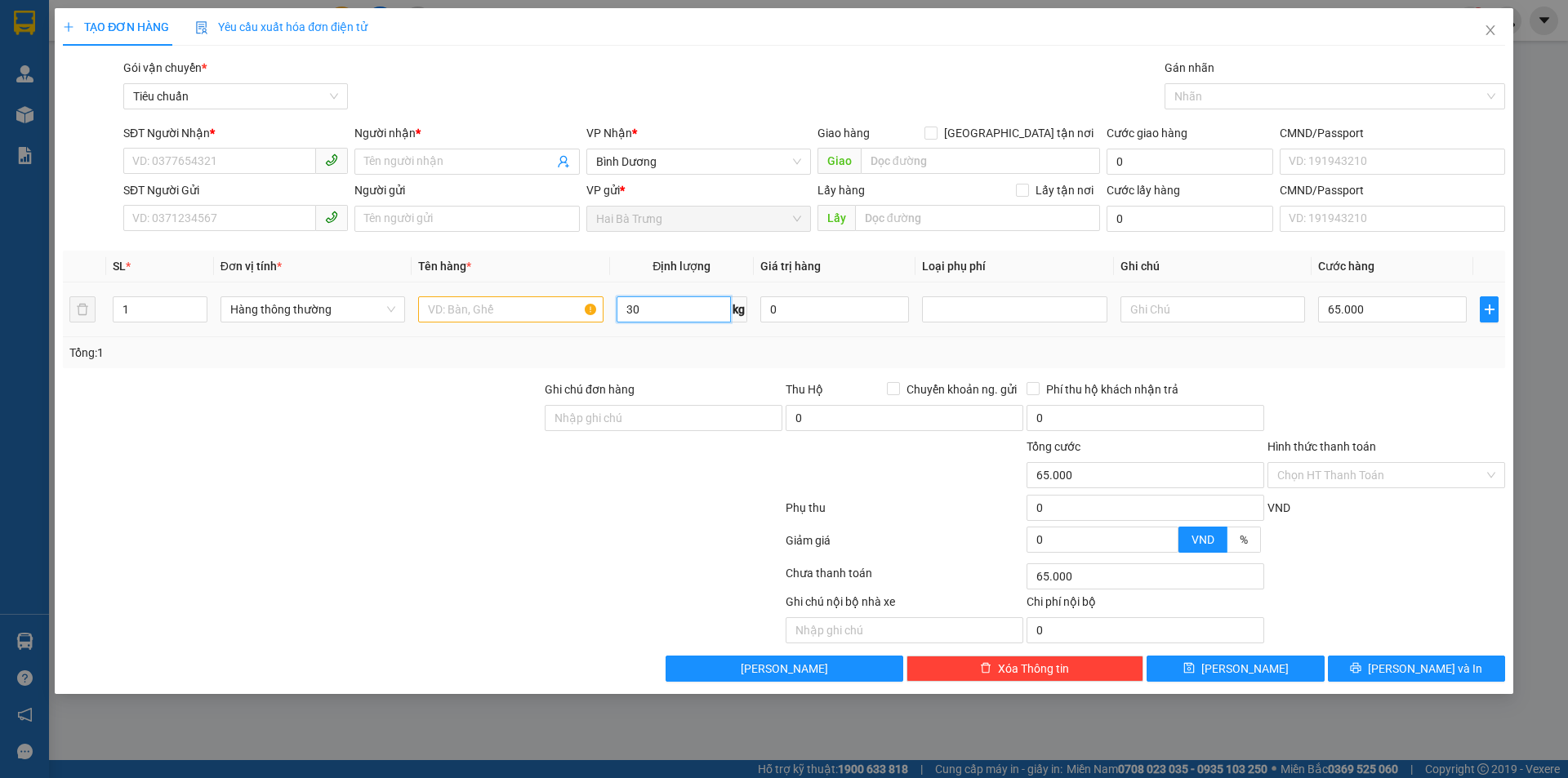
click at [664, 306] on input "30" at bounding box center [674, 309] width 115 height 26
type input "15"
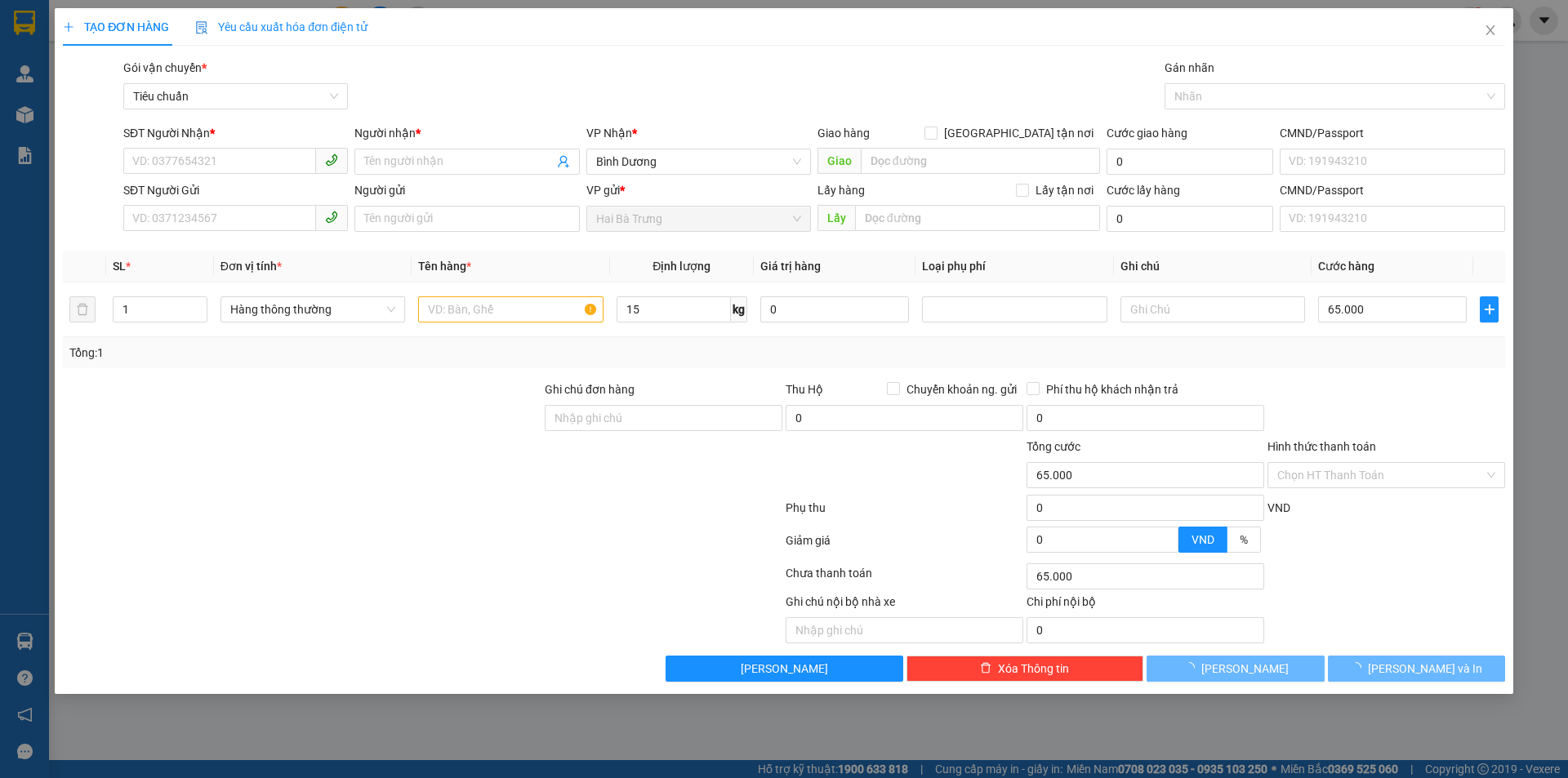
type input "50.000"
